Goal: Task Accomplishment & Management: Manage account settings

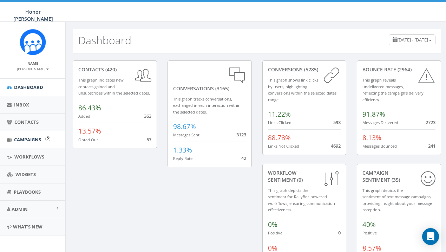
click at [27, 138] on span "Campaigns" at bounding box center [27, 139] width 27 height 6
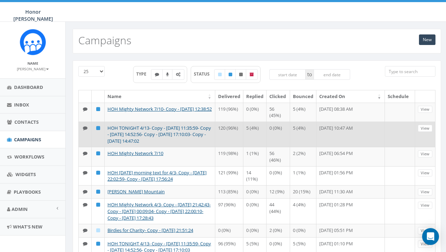
click at [200, 129] on link "HOH TONIGHT 4/13- Copy - [DATE] 11:35:59- Copy - [DATE] 14:52:56- Copy - [DATE]…" at bounding box center [160, 134] width 104 height 19
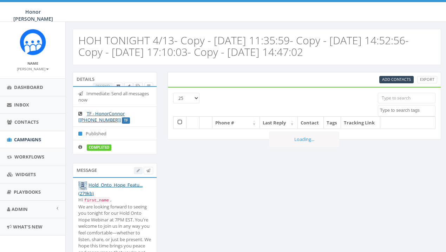
select select
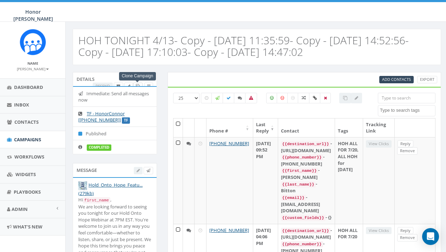
click at [138, 85] on icon at bounding box center [138, 86] width 4 height 4
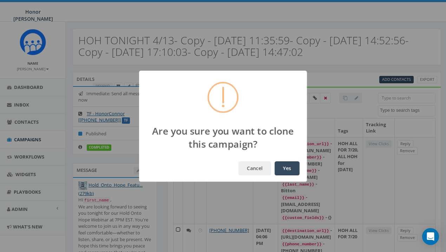
click at [288, 169] on button "Yes" at bounding box center [287, 168] width 25 height 14
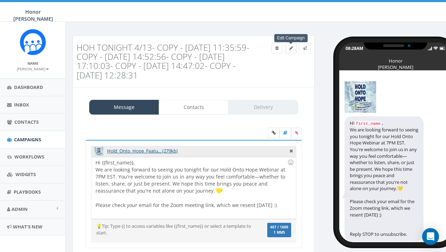
click at [291, 47] on icon at bounding box center [292, 48] width 4 height 4
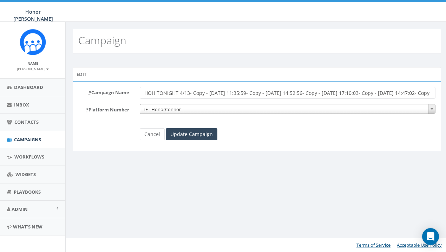
scroll to position [0, 2]
drag, startPoint x: 190, startPoint y: 93, endPoint x: 458, endPoint y: 96, distance: 268.2
click at [444, 96] on html "Honor Connor Honor Connor Profile Sign Out 0.00 % of Available Amount Used You …" at bounding box center [221, 126] width 446 height 252
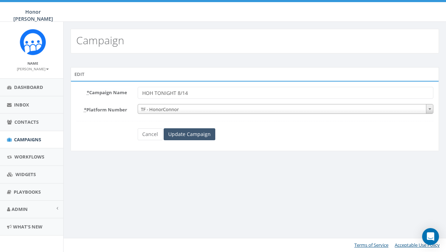
type input "HOH TONIGHT 8/14"
click at [201, 133] on input "Update Campaign" at bounding box center [190, 134] width 52 height 12
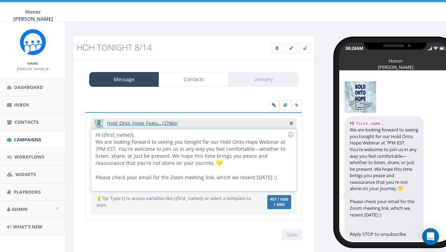
click at [226, 178] on div "Hi {{first_name}}, We are looking forward to seeing you tonight for our Hold On…" at bounding box center [193, 160] width 205 height 62
click at [201, 76] on link "Contacts" at bounding box center [194, 79] width 70 height 15
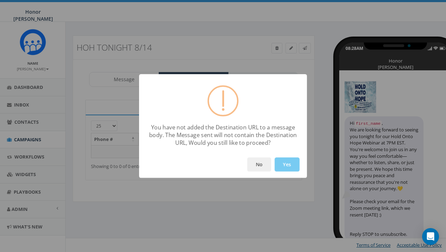
click at [287, 162] on button "Yes" at bounding box center [287, 164] width 25 height 14
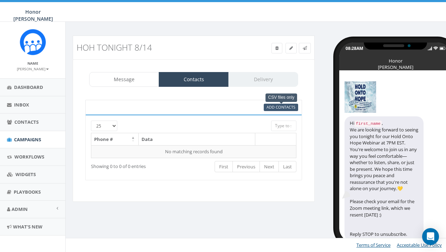
click at [274, 109] on span "Add Contacts" at bounding box center [281, 106] width 29 height 5
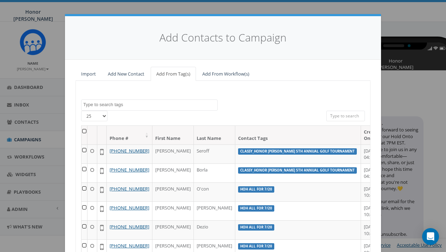
click at [89, 70] on link "Import" at bounding box center [89, 74] width 26 height 14
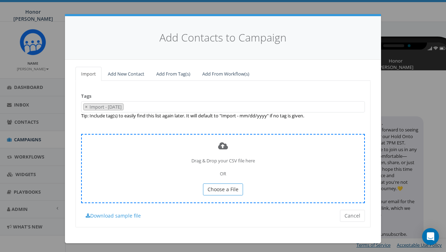
click at [229, 186] on span "Choose a File" at bounding box center [223, 189] width 31 height 7
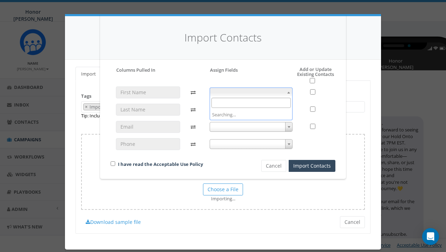
click at [285, 94] on span at bounding box center [251, 93] width 83 height 10
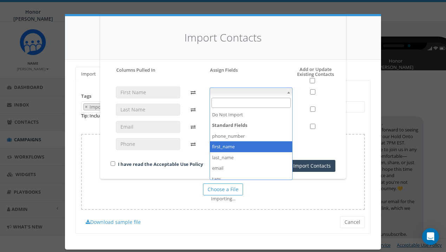
select select "first_name"
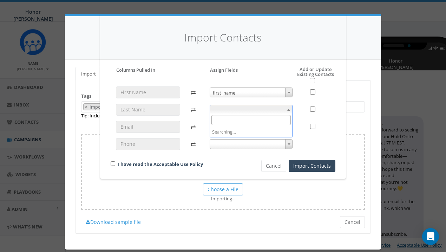
click at [253, 109] on span at bounding box center [251, 110] width 83 height 10
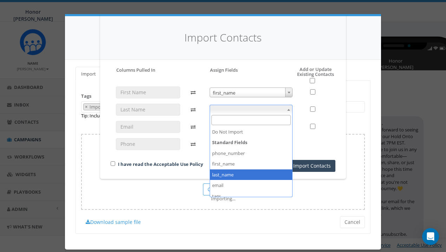
select select "last_name"
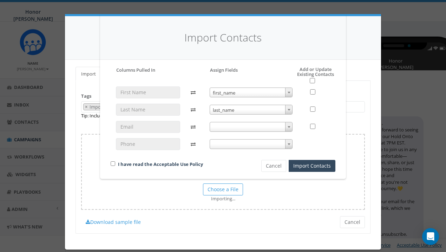
click at [237, 128] on span at bounding box center [251, 127] width 83 height 10
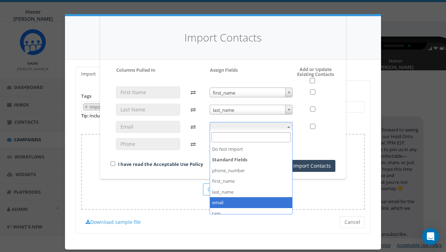
select select "email"
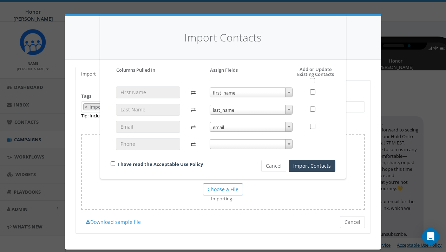
click at [238, 139] on span at bounding box center [251, 144] width 83 height 10
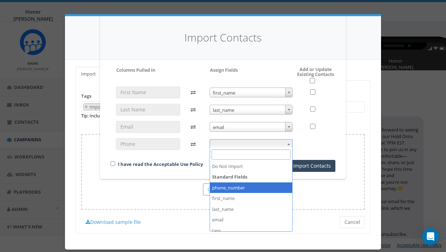
select select "phone_number"
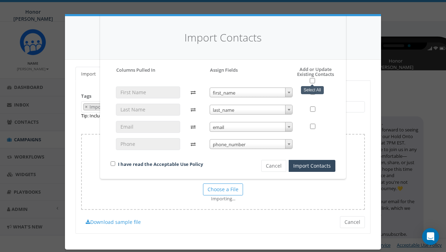
click at [312, 82] on input "checkbox" at bounding box center [312, 80] width 5 height 5
checkbox input "true"
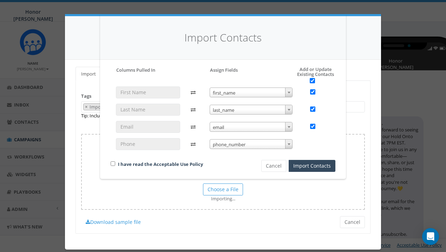
click at [111, 162] on input "checkbox" at bounding box center [113, 163] width 5 height 5
checkbox input "true"
click at [316, 162] on button "Import Contacts" at bounding box center [312, 166] width 47 height 12
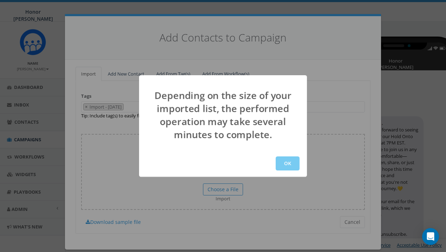
click at [294, 164] on button "OK" at bounding box center [288, 163] width 24 height 14
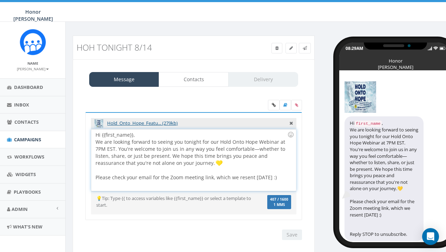
click at [248, 170] on div at bounding box center [192, 170] width 192 height 7
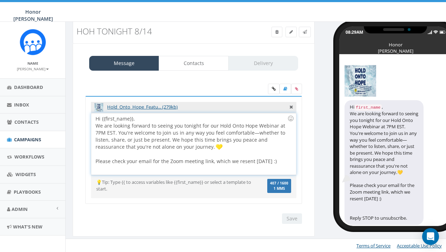
scroll to position [16, 0]
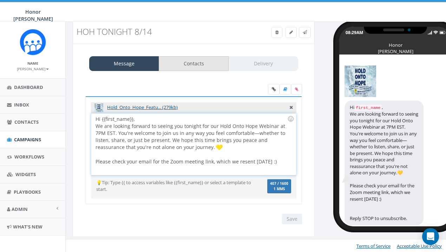
click at [210, 66] on link "Contacts" at bounding box center [194, 63] width 70 height 15
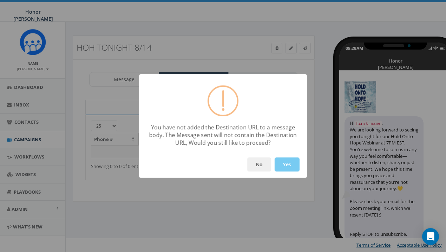
click at [295, 166] on button "Yes" at bounding box center [287, 164] width 25 height 14
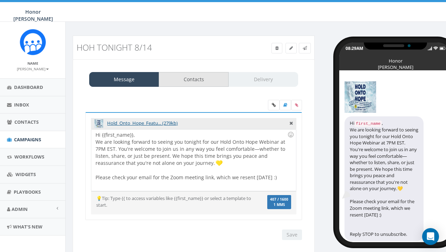
click at [201, 76] on link "Contacts" at bounding box center [194, 79] width 70 height 15
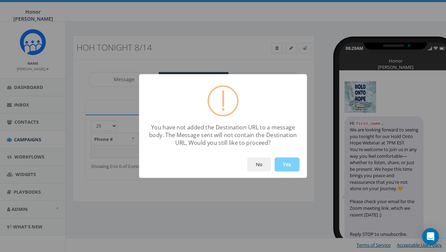
click at [288, 156] on div "No Yes" at bounding box center [223, 164] width 168 height 27
click at [289, 160] on button "Yes" at bounding box center [287, 164] width 25 height 14
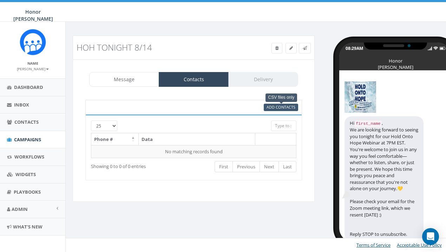
click at [277, 107] on span "Add Contacts" at bounding box center [281, 106] width 29 height 5
select select
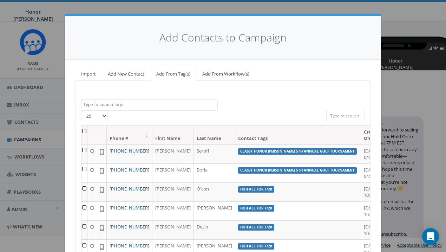
click at [136, 103] on textarea "Search" at bounding box center [150, 105] width 134 height 6
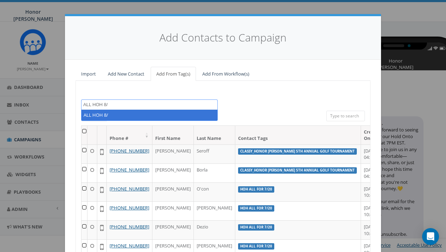
type textarea "ALL HOH 8/"
click at [263, 87] on div "100% Cancel 2024/09/04 2024/12/30 2024BracketForHopeThursdayAM 2025MarchMadness…" at bounding box center [223, 200] width 295 height 239
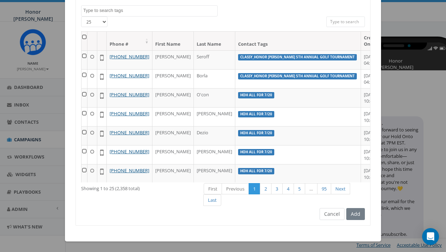
scroll to position [96, 0]
click at [334, 216] on button "Cancel" at bounding box center [332, 214] width 25 height 12
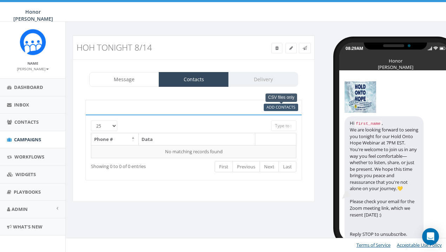
click at [292, 108] on span "Add Contacts" at bounding box center [281, 106] width 29 height 5
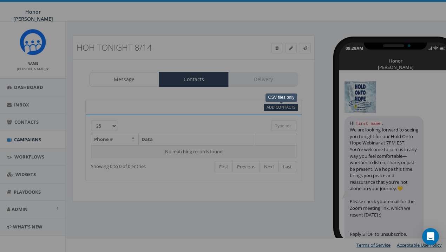
scroll to position [0, 0]
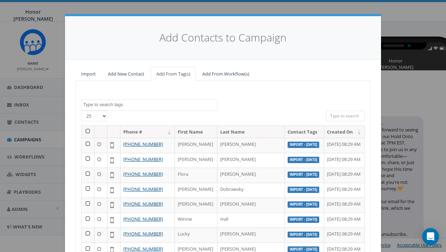
click at [108, 104] on textarea "Search" at bounding box center [150, 105] width 134 height 6
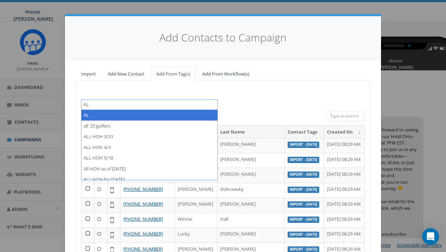
type textarea "A"
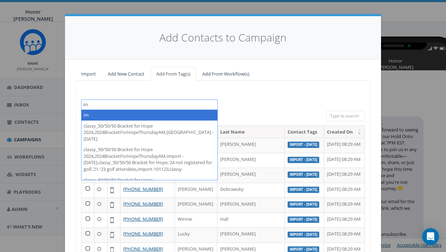
type textarea "i"
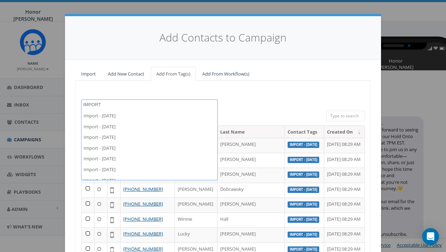
scroll to position [3698, 0]
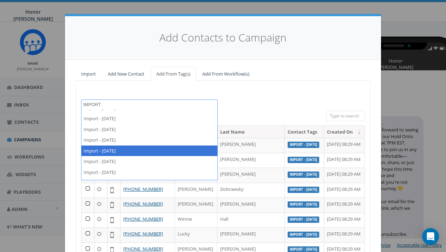
type textarea "IMPORT"
select select "Import - [DATE]"
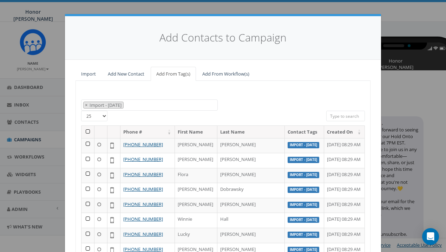
click at [88, 130] on th at bounding box center [88, 132] width 13 height 12
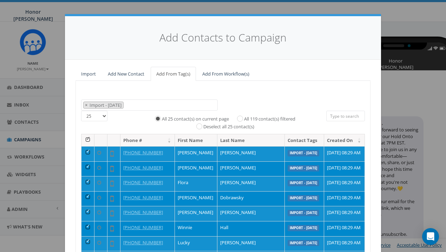
click at [241, 117] on input "All 119 contact(s) filtered" at bounding box center [242, 118] width 5 height 5
radio input "true"
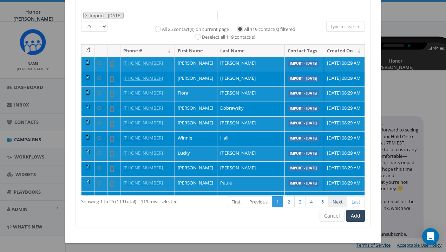
scroll to position [89, 0]
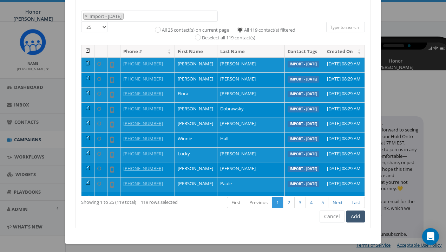
click at [358, 215] on button "Add" at bounding box center [356, 217] width 19 height 12
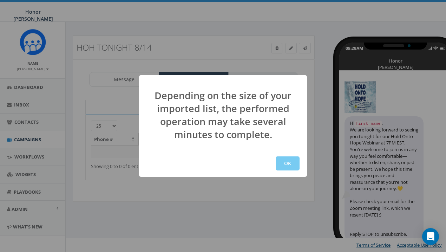
click at [288, 164] on button "OK" at bounding box center [288, 163] width 24 height 14
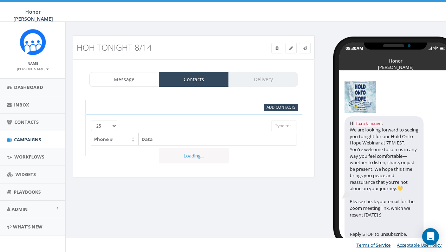
select select
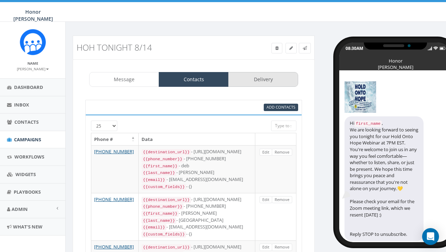
click at [258, 75] on link "Delivery" at bounding box center [263, 79] width 70 height 15
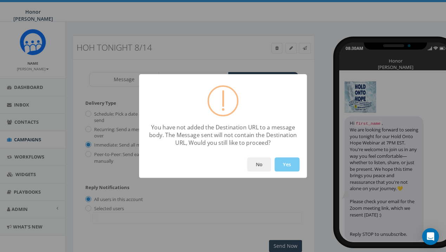
click at [289, 162] on button "Yes" at bounding box center [287, 164] width 25 height 14
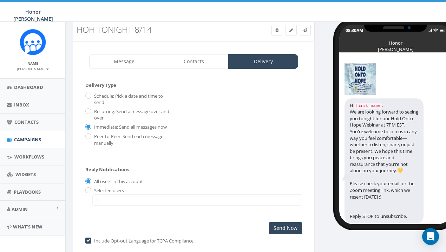
scroll to position [25, 0]
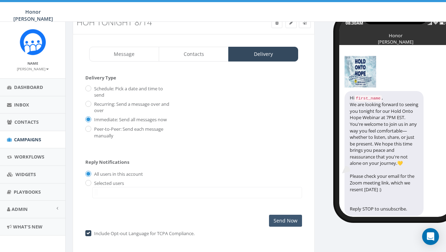
click at [284, 215] on input "Send Now" at bounding box center [285, 221] width 33 height 12
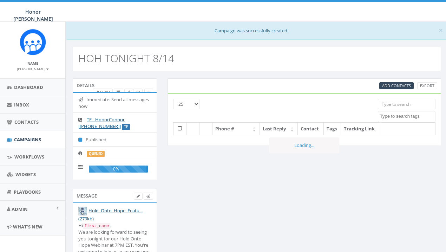
select select
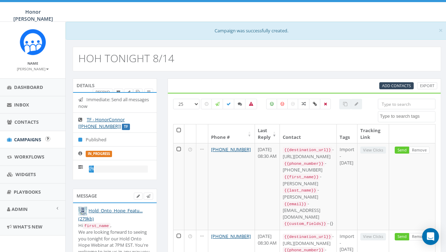
click at [26, 132] on link "Campaigns" at bounding box center [32, 139] width 65 height 17
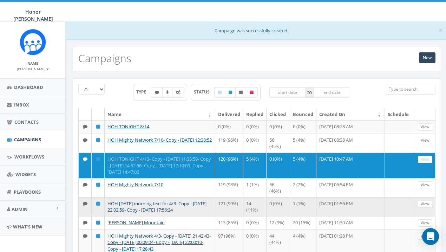
click at [183, 206] on link "HOH [DATE] morning text for 4/3- Copy - [DATE] 22:02:59- Copy - [DATE] 17:56:24" at bounding box center [157, 206] width 99 height 13
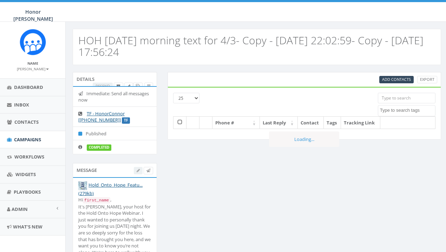
select select
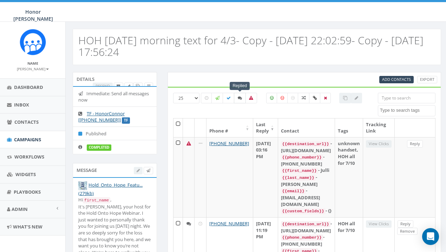
click at [240, 94] on label at bounding box center [240, 98] width 12 height 11
checkbox input "true"
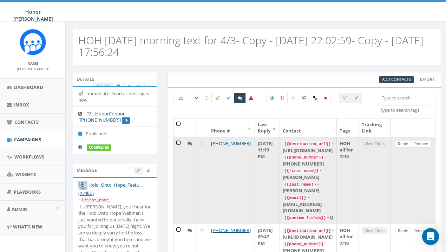
click at [215, 146] on link "[PHONE_NUMBER]" at bounding box center [231, 143] width 40 height 6
click at [255, 147] on td "[DATE] 11:19 PM" at bounding box center [267, 180] width 25 height 87
click at [293, 159] on div "{{phone_number}} - [PHONE_NUMBER]" at bounding box center [308, 160] width 51 height 13
click at [188, 143] on icon at bounding box center [190, 143] width 5 height 5
click at [411, 141] on link "Reply" at bounding box center [403, 143] width 16 height 7
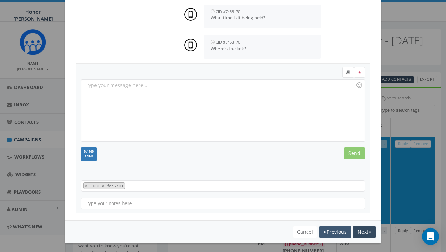
scroll to position [98, 0]
click at [368, 229] on button "Next" at bounding box center [364, 232] width 23 height 12
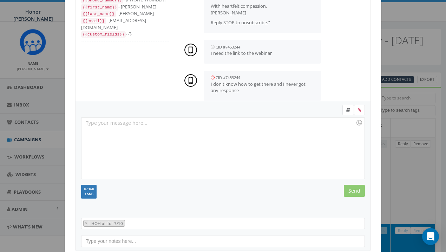
scroll to position [296, 0]
click at [255, 122] on div at bounding box center [223, 148] width 283 height 62
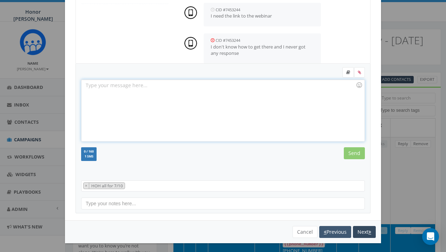
scroll to position [98, 0]
click at [370, 231] on icon "button" at bounding box center [370, 232] width 3 height 5
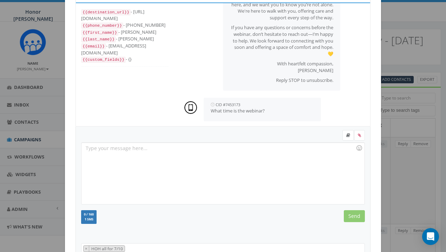
scroll to position [31, 0]
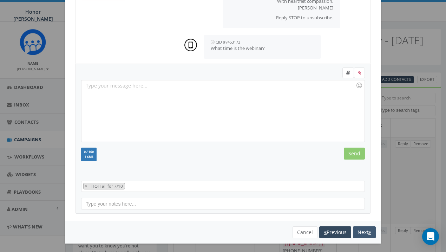
click at [363, 230] on button "Next" at bounding box center [364, 232] width 23 height 12
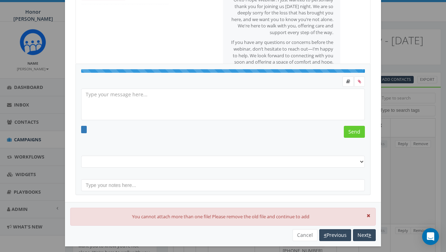
scroll to position [95, 0]
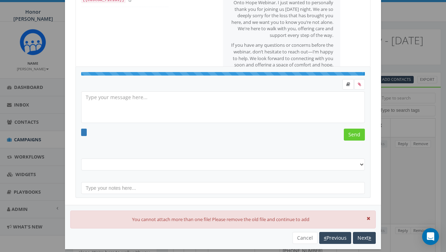
select select "HOH all for 7/10"
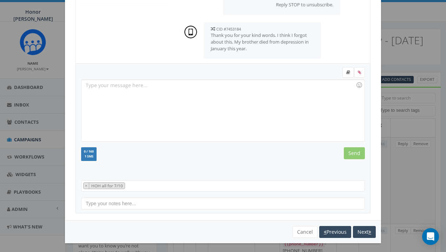
scroll to position [98, 0]
click at [365, 231] on button "Next" at bounding box center [364, 232] width 23 height 12
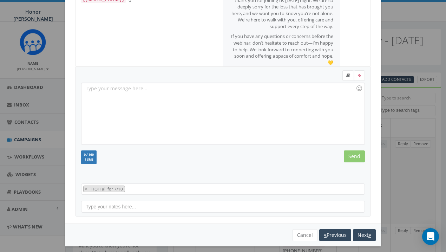
scroll to position [69, 0]
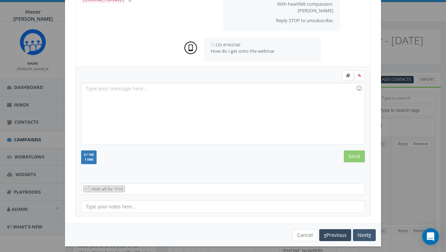
click at [362, 235] on button "Next" at bounding box center [364, 235] width 23 height 12
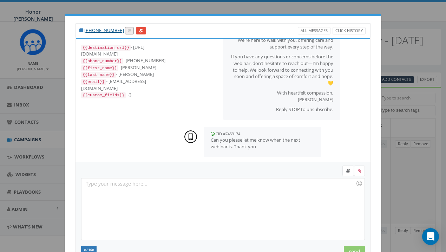
scroll to position [0, 0]
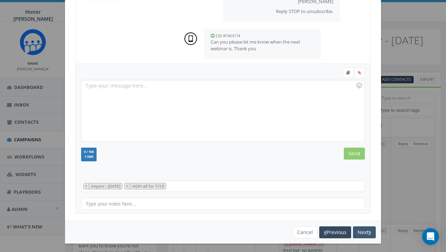
click at [364, 230] on button "Next" at bounding box center [364, 232] width 23 height 12
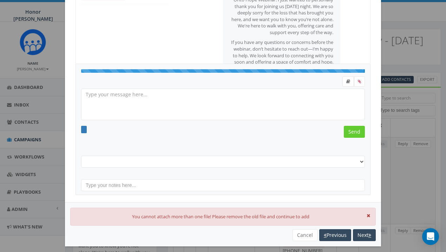
scroll to position [95, 0]
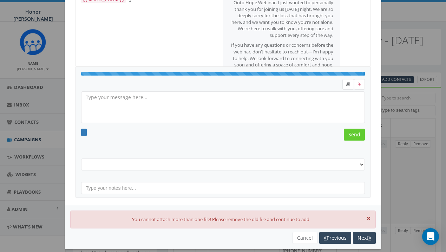
select select "HOH all for 7/10"
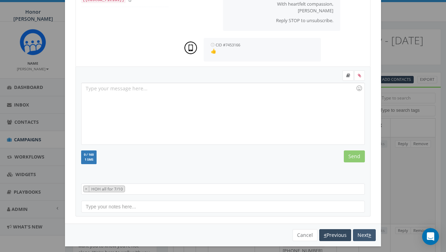
scroll to position [0, 0]
click at [364, 229] on button "Next" at bounding box center [364, 235] width 23 height 12
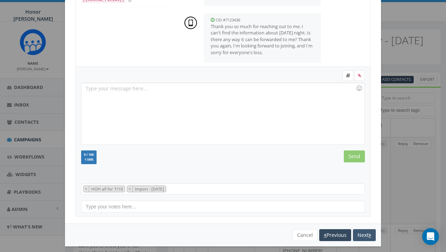
click at [366, 235] on button "Next" at bounding box center [364, 235] width 23 height 12
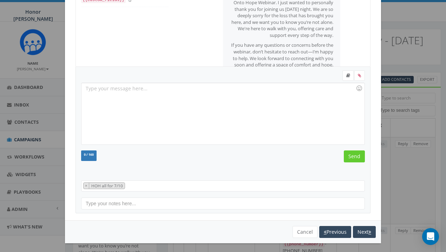
scroll to position [81, 0]
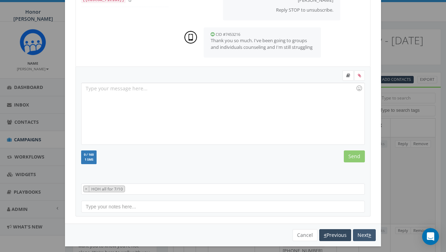
click at [364, 234] on button "Next" at bounding box center [364, 235] width 23 height 12
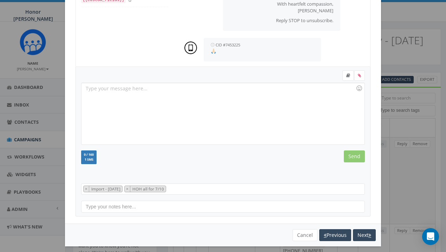
click at [364, 234] on button "Next" at bounding box center [364, 235] width 23 height 12
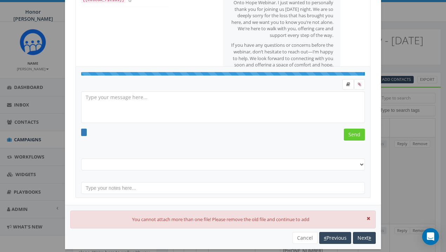
select select "HOH all for 7/10"
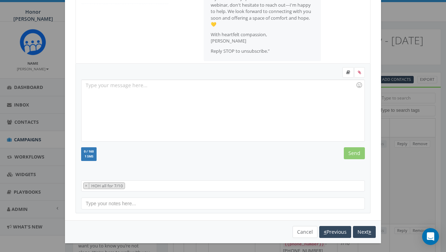
scroll to position [98, 0]
click at [305, 227] on button "Cancel" at bounding box center [305, 232] width 25 height 12
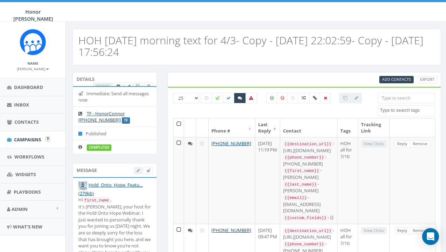
click at [31, 139] on span "Campaigns" at bounding box center [27, 139] width 27 height 6
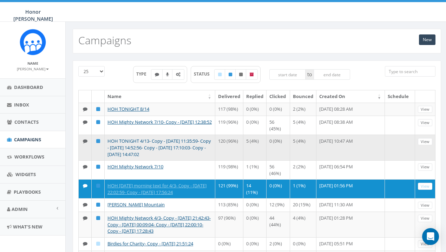
click at [195, 145] on link "HOH TONIGHT 4/13- Copy - [DATE] 11:35:59- Copy - [DATE] 14:52:56- Copy - [DATE]…" at bounding box center [160, 147] width 104 height 19
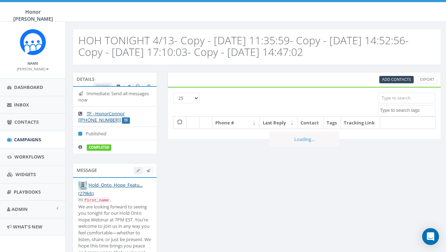
select select
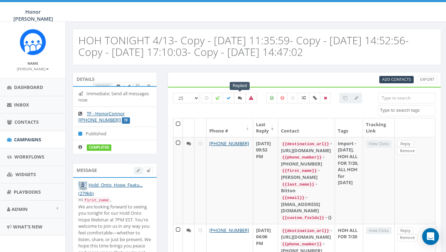
click at [239, 98] on icon at bounding box center [240, 98] width 4 height 4
checkbox input "true"
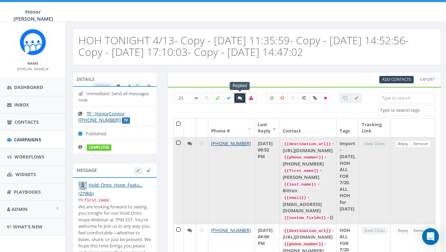
click at [409, 142] on link "Reply" at bounding box center [403, 143] width 16 height 7
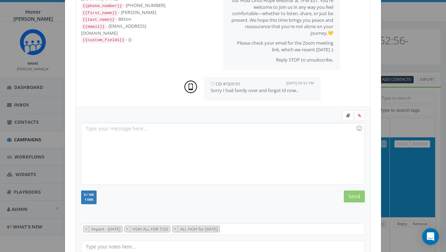
scroll to position [89, 0]
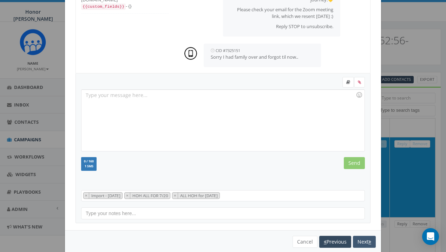
click at [364, 239] on button "Next" at bounding box center [364, 242] width 23 height 12
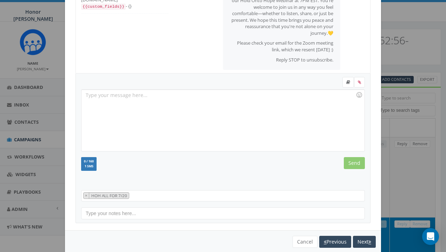
scroll to position [33, 0]
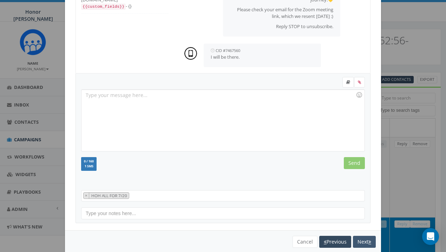
click at [364, 240] on button "Next" at bounding box center [364, 242] width 23 height 12
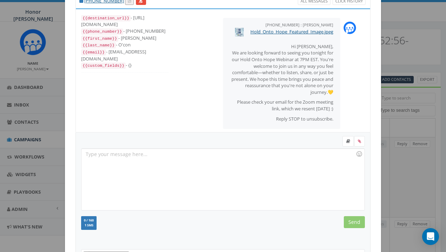
scroll to position [0, 0]
